Goal: Transaction & Acquisition: Purchase product/service

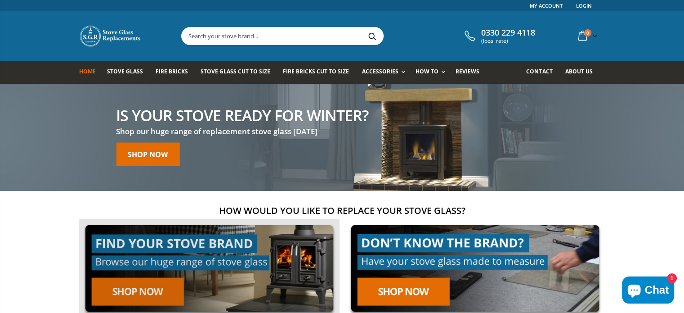
click at [148, 287] on link at bounding box center [209, 268] width 261 height 99
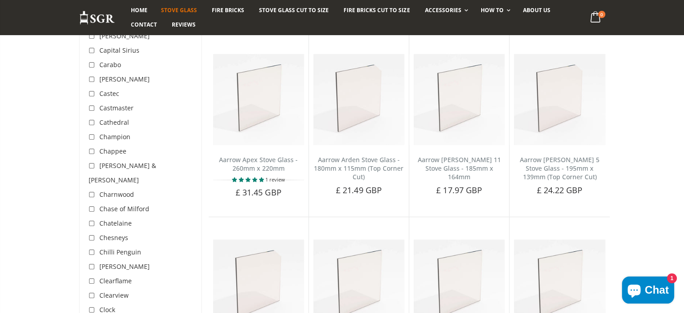
scroll to position [527, 0]
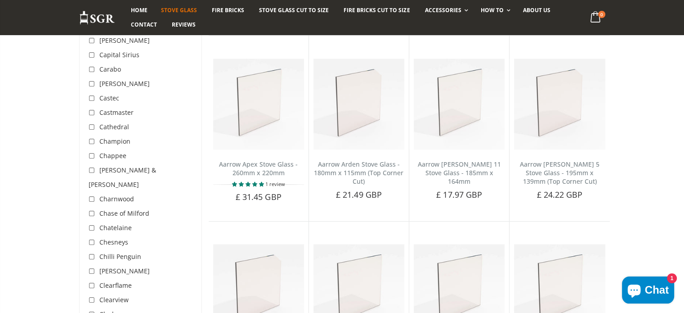
click at [93, 97] on input "checkbox" at bounding box center [93, 98] width 9 height 9
checkbox input "true"
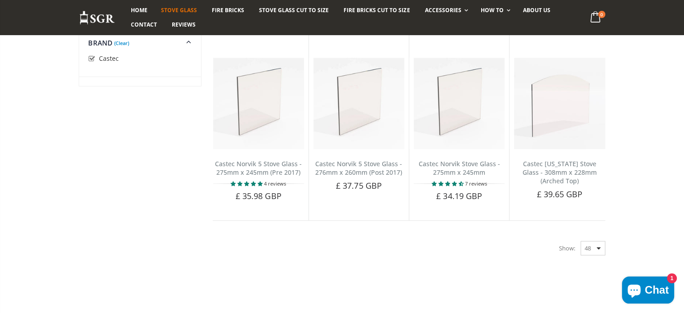
scroll to position [524, 0]
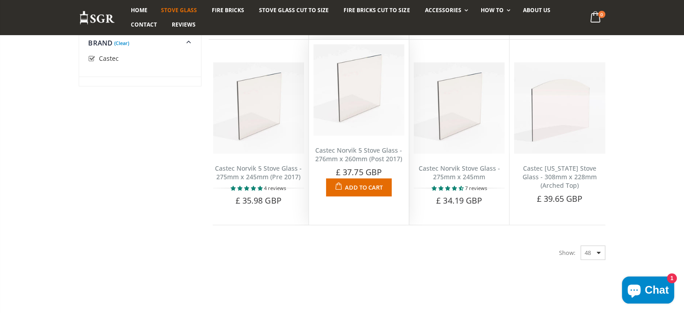
click at [359, 106] on img at bounding box center [359, 89] width 91 height 91
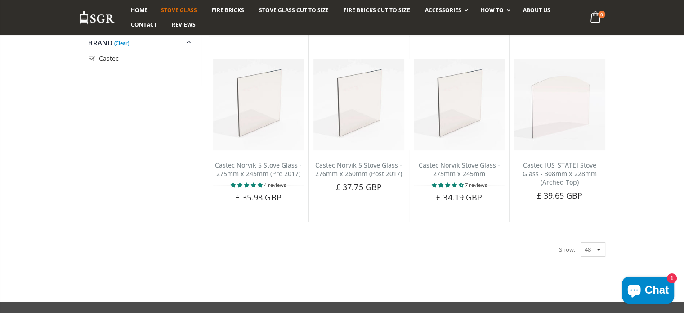
scroll to position [524, 0]
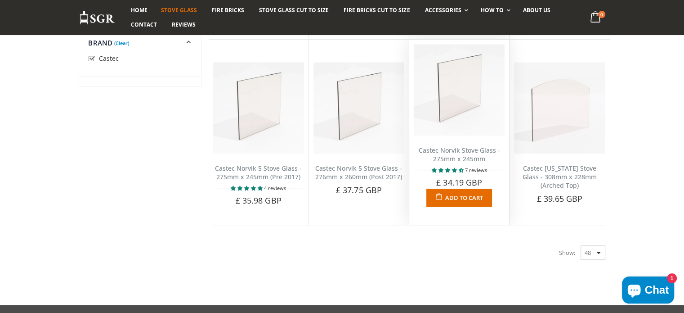
click at [455, 103] on img at bounding box center [459, 89] width 91 height 91
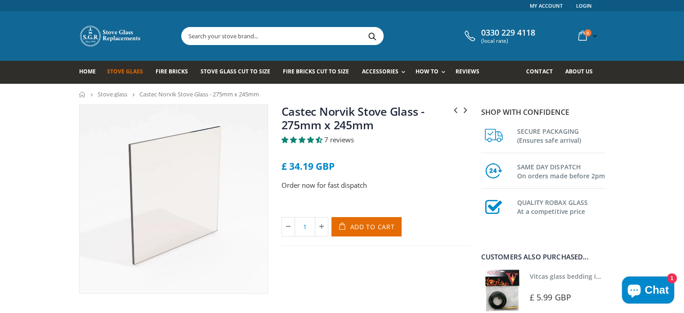
drag, startPoint x: 682, startPoint y: 45, endPoint x: 684, endPoint y: 37, distance: 8.2
click at [684, 37] on div "Links My Account Login 0330 229 4118 (local rate) 0 item(s) 0 item(s) You have …" at bounding box center [342, 42] width 684 height 84
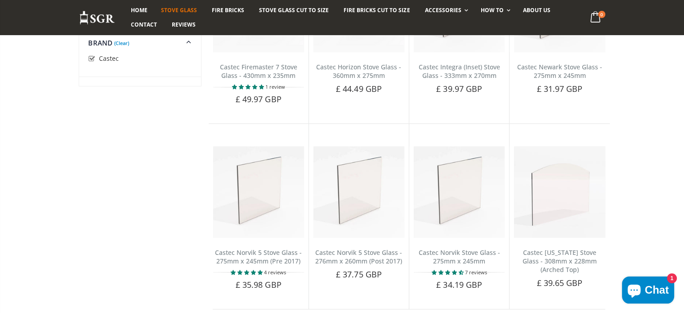
scroll to position [527, 0]
